Goal: Task Accomplishment & Management: Use online tool/utility

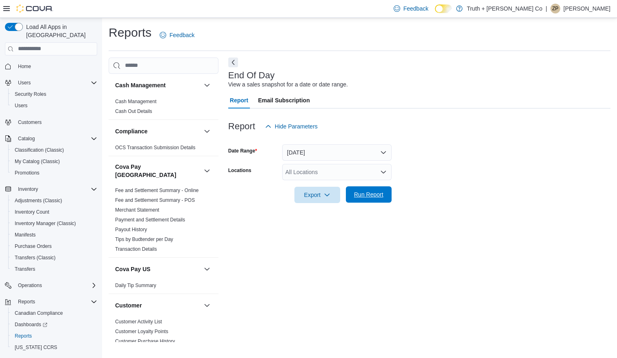
click at [366, 192] on span "Run Report" at bounding box center [368, 195] width 29 height 8
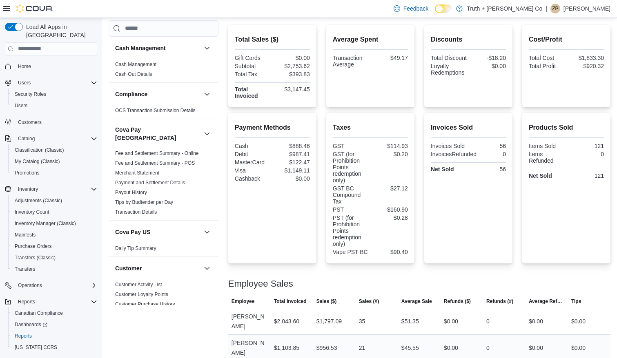
scroll to position [188, 0]
